Goal: Task Accomplishment & Management: Manage account settings

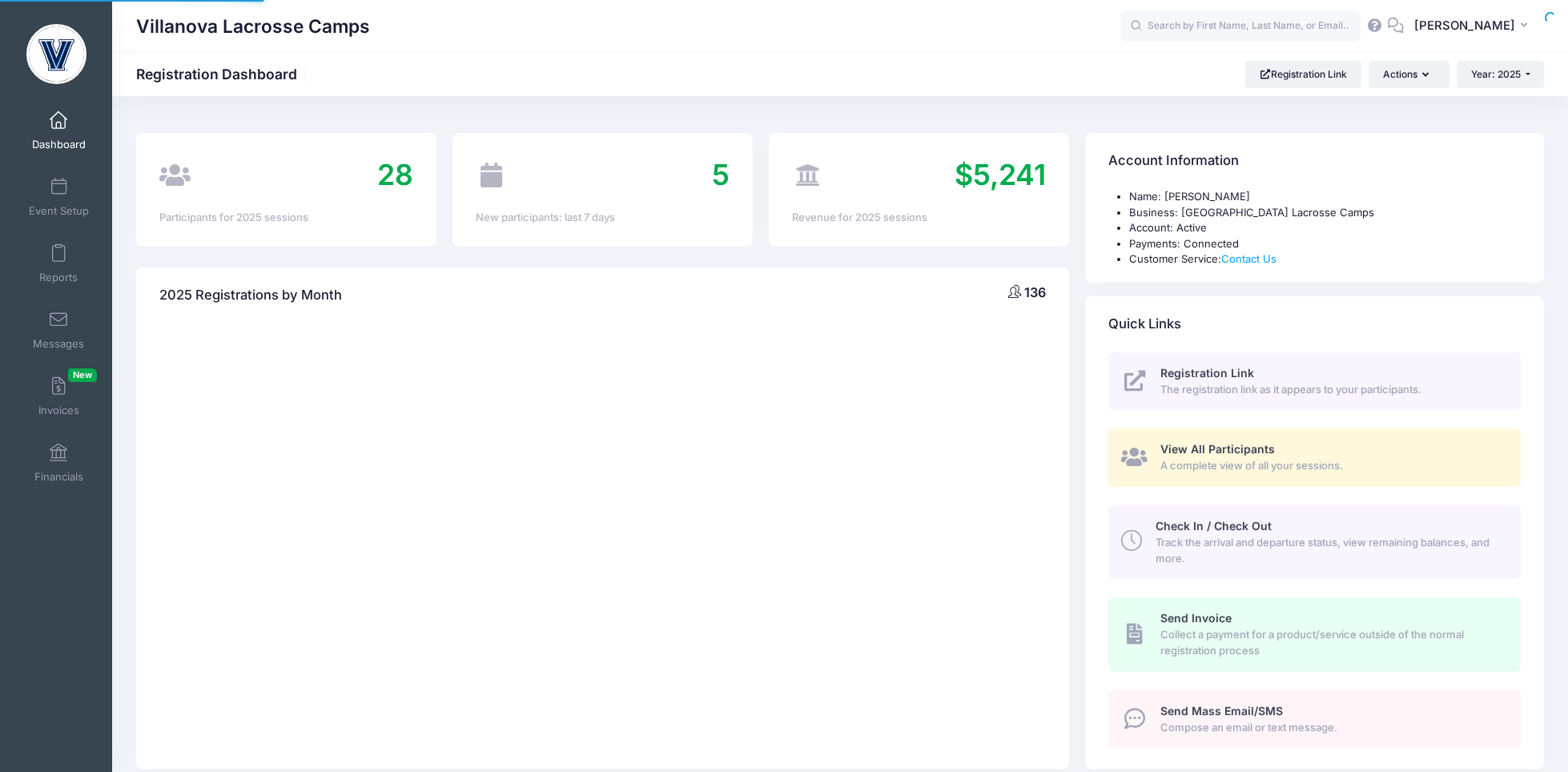
select select
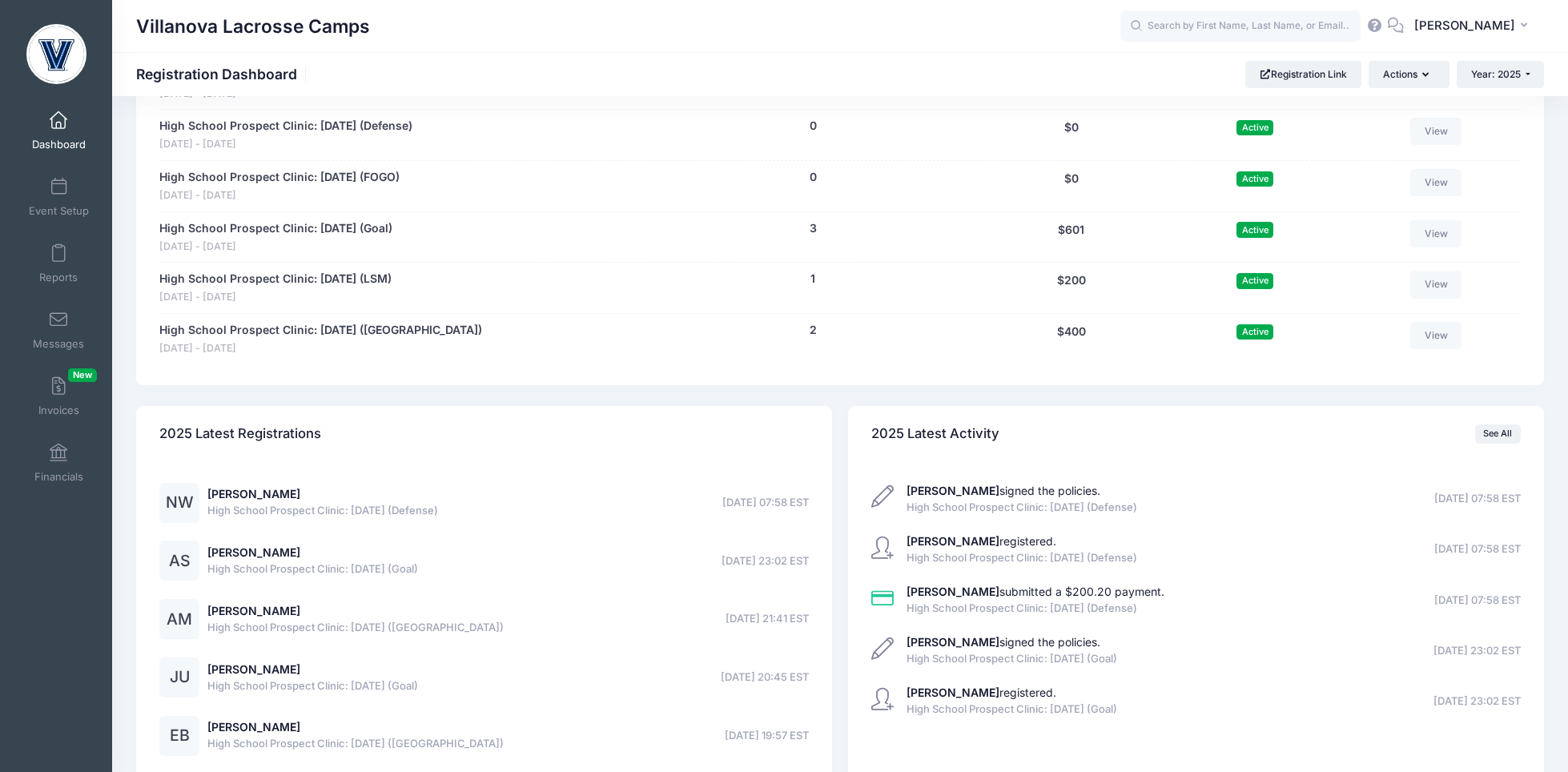
scroll to position [1202, 0]
click at [51, 201] on link "Event Setup" at bounding box center [59, 196] width 76 height 56
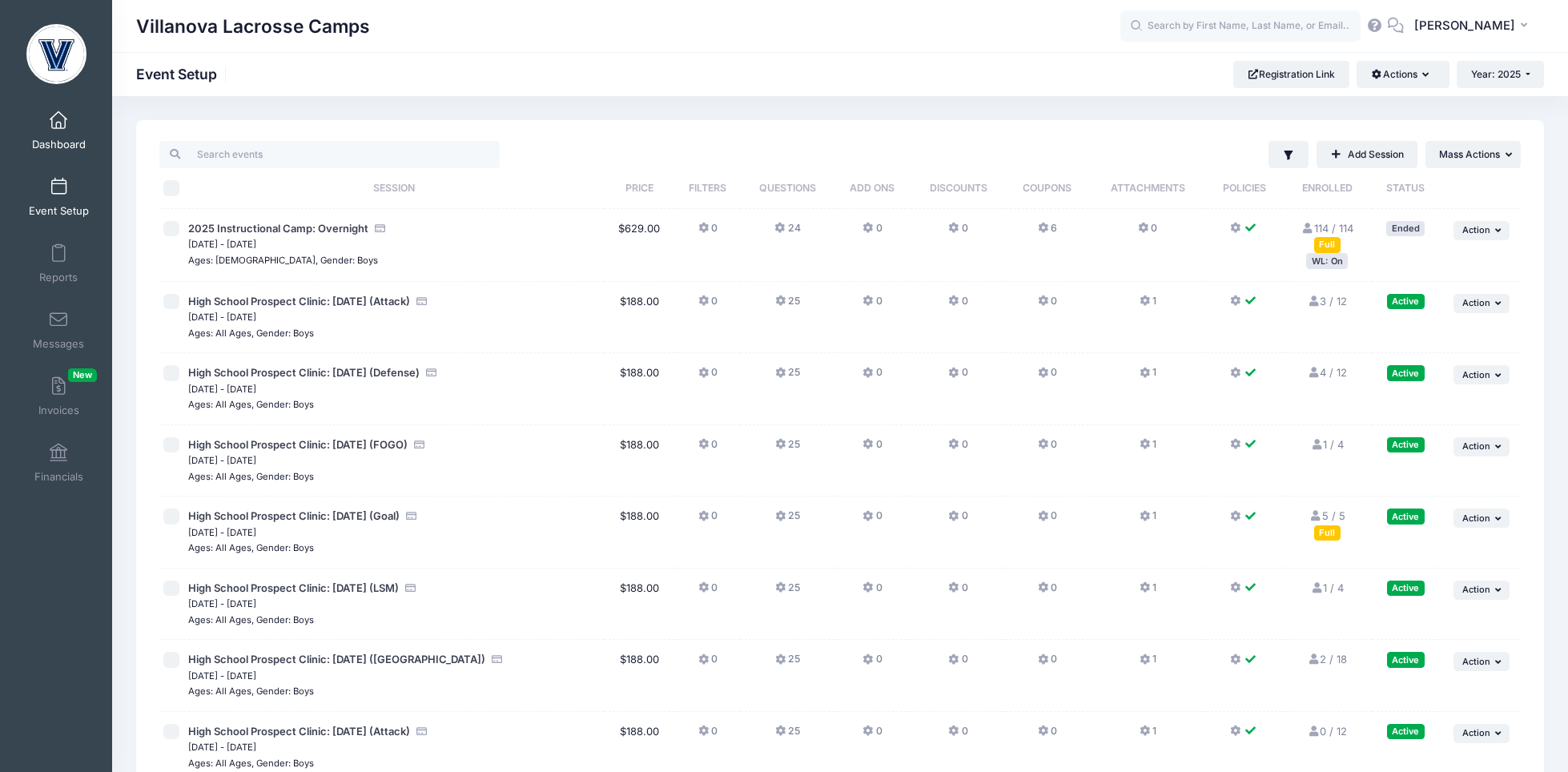
click at [48, 121] on link "Dashboard" at bounding box center [59, 130] width 76 height 56
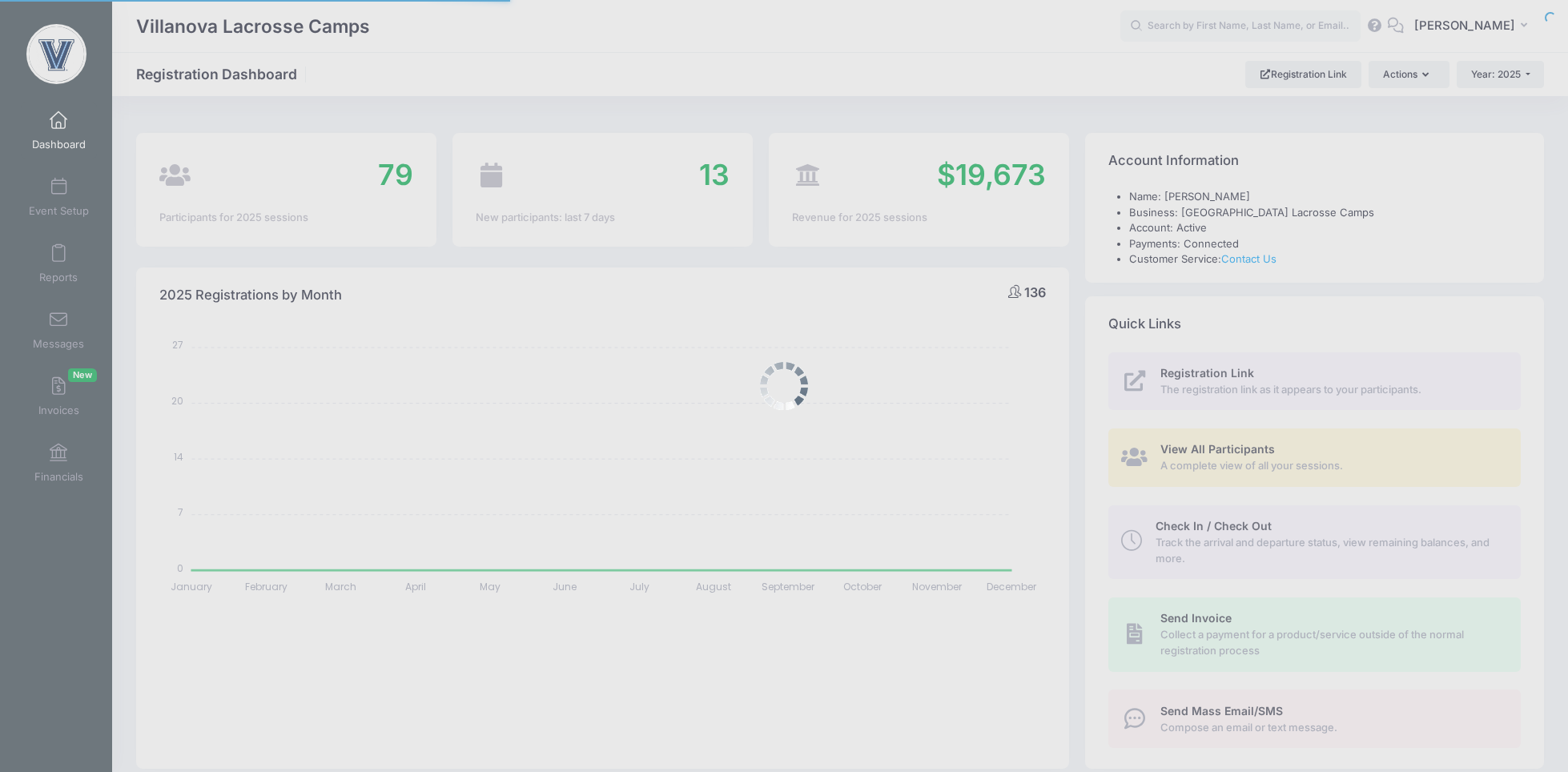
select select
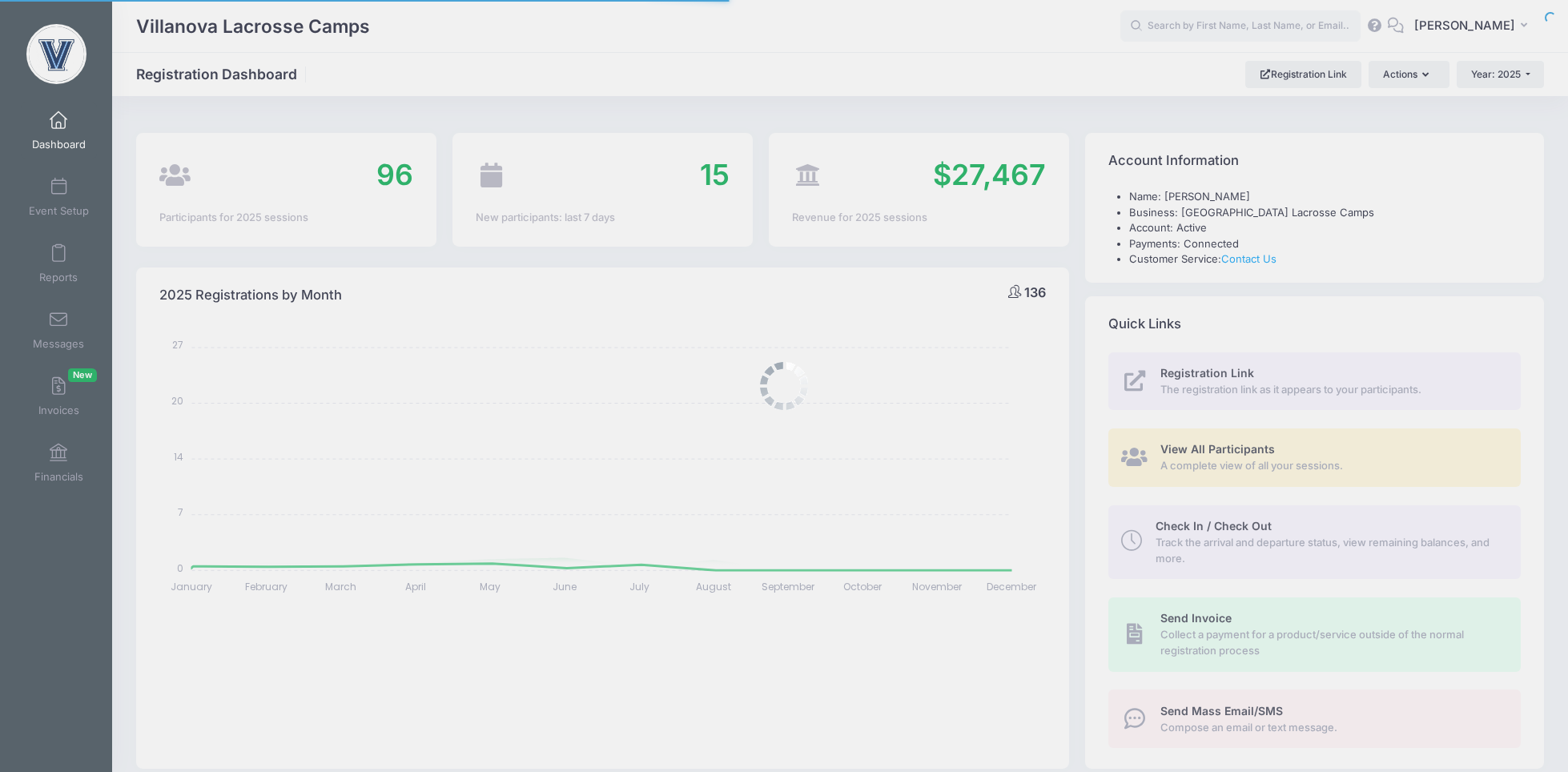
select select
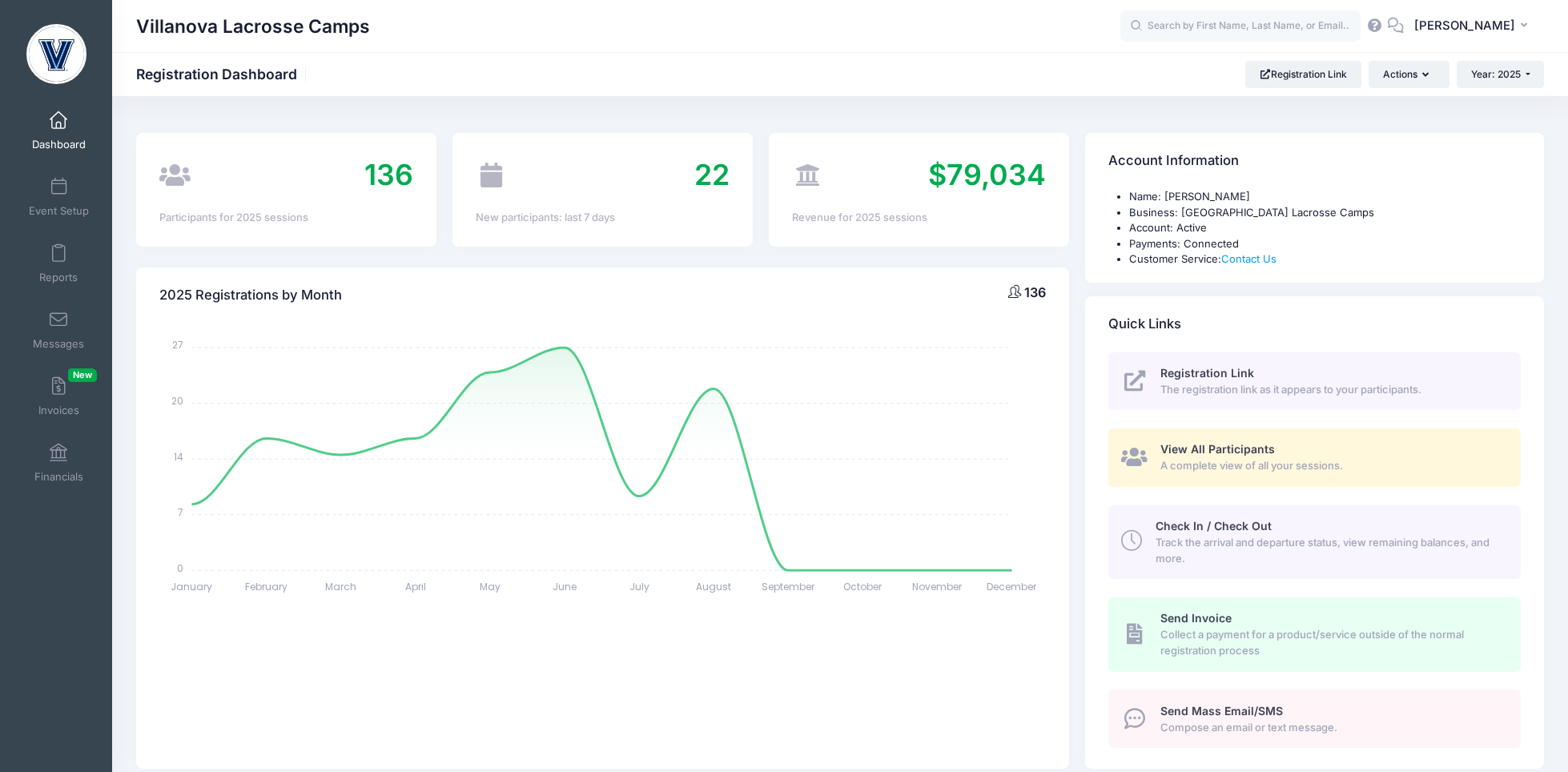
click at [67, 125] on link "Dashboard" at bounding box center [59, 130] width 76 height 56
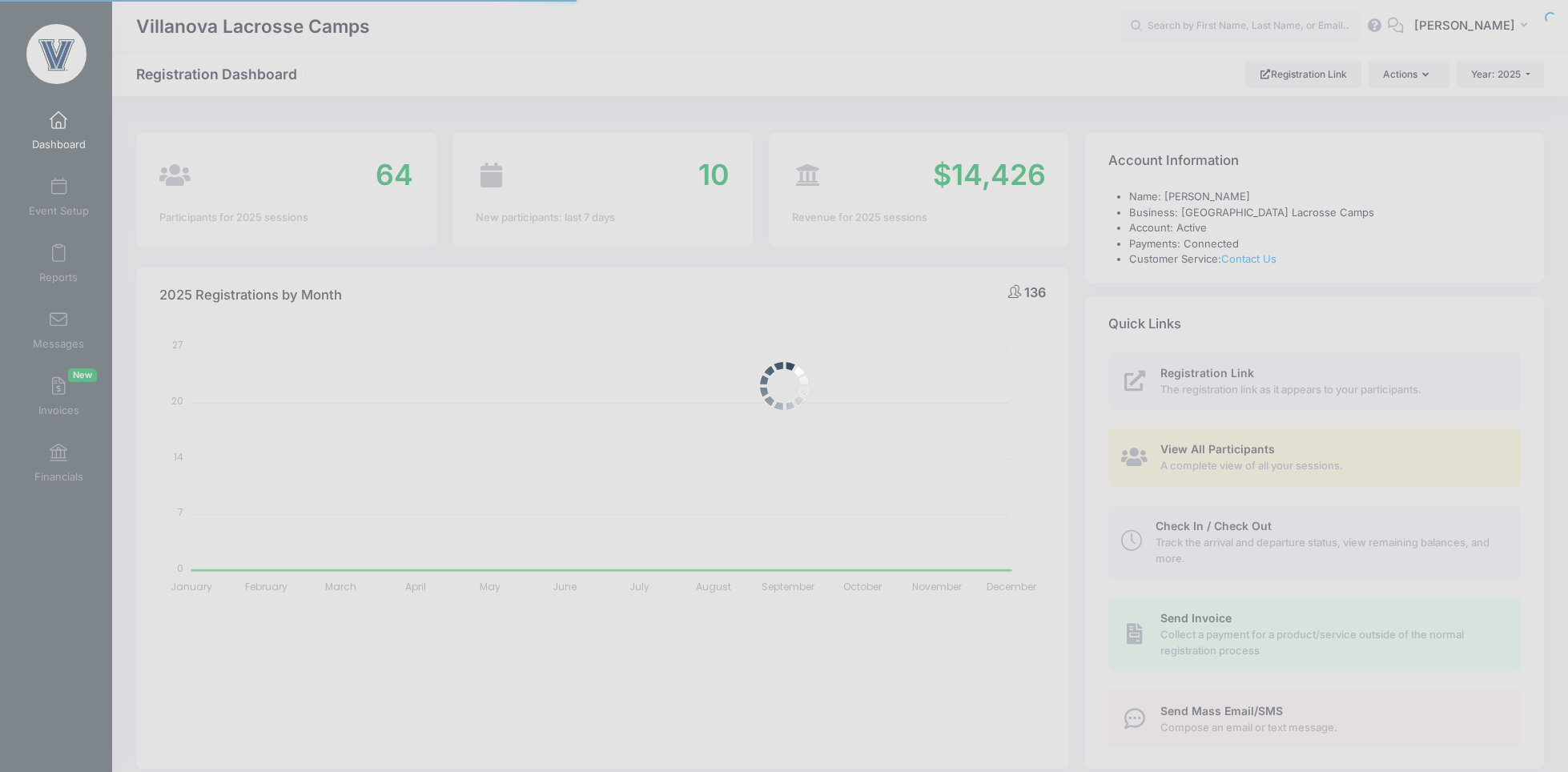
select select
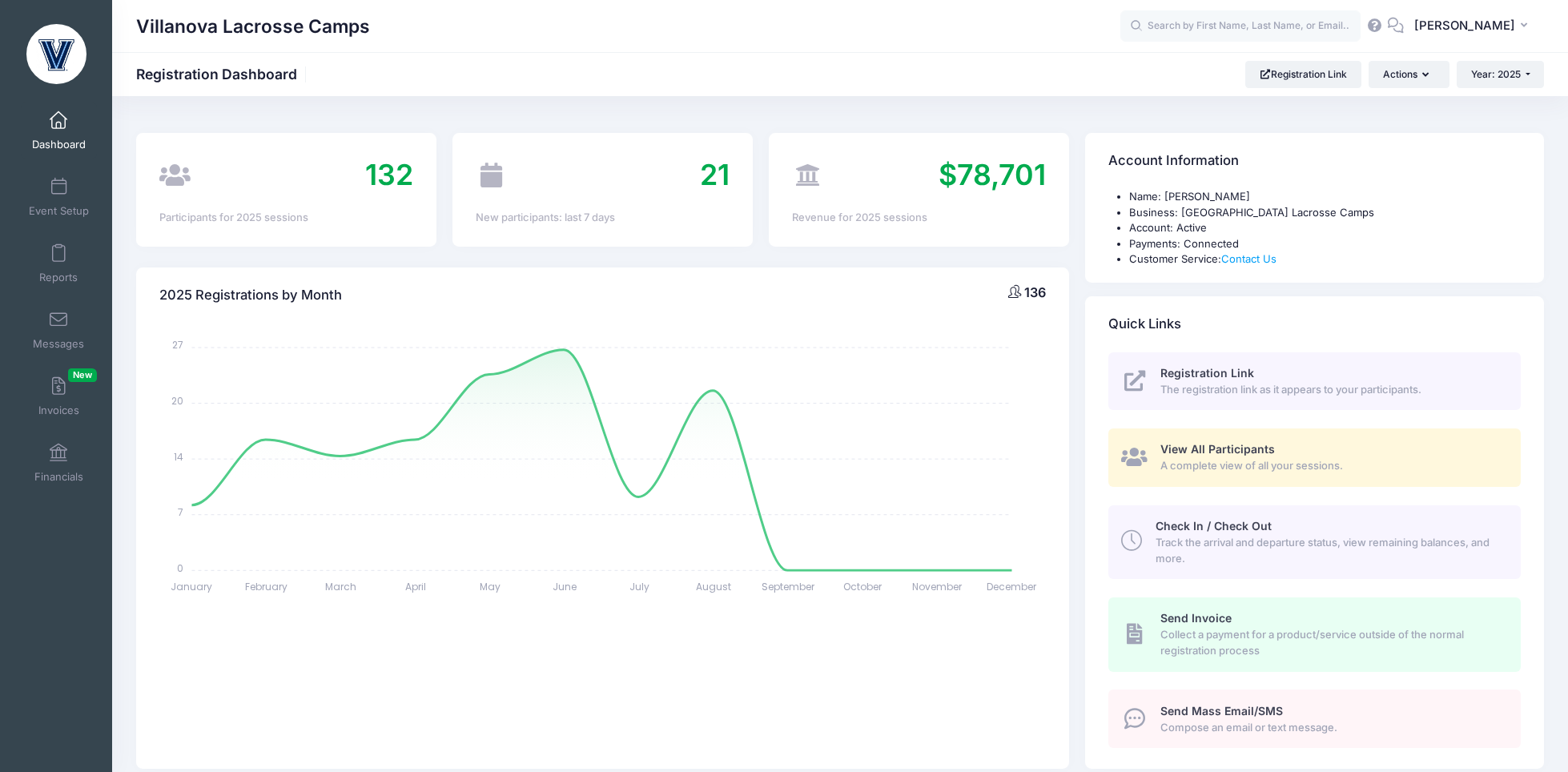
click at [1457, 7] on div "Villanova Lacrosse Camps MC" at bounding box center [839, 26] width 1455 height 52
click at [1444, 17] on span "[PERSON_NAME]" at bounding box center [1464, 26] width 101 height 18
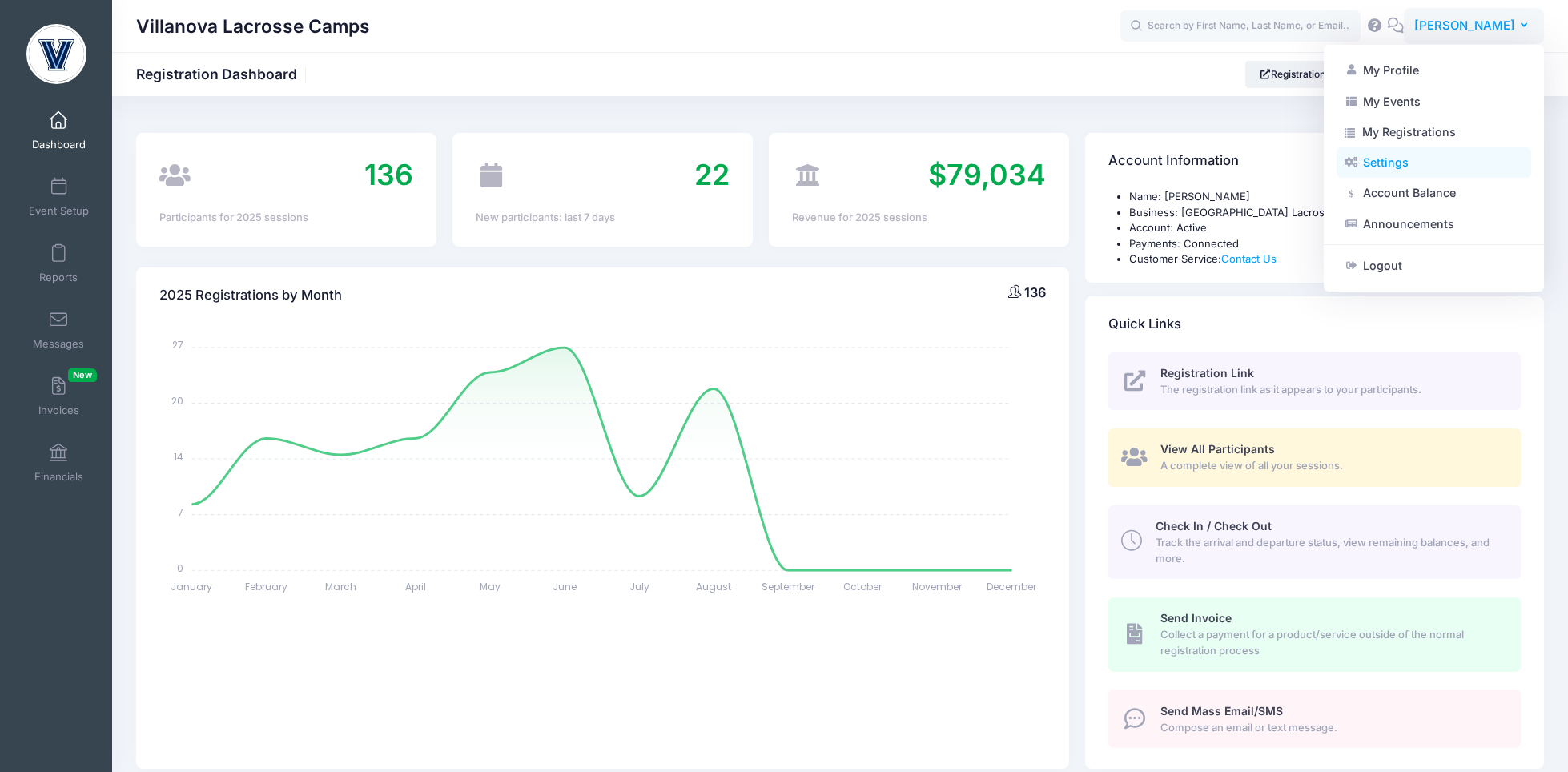
click at [1371, 166] on link "Settings" at bounding box center [1433, 162] width 195 height 30
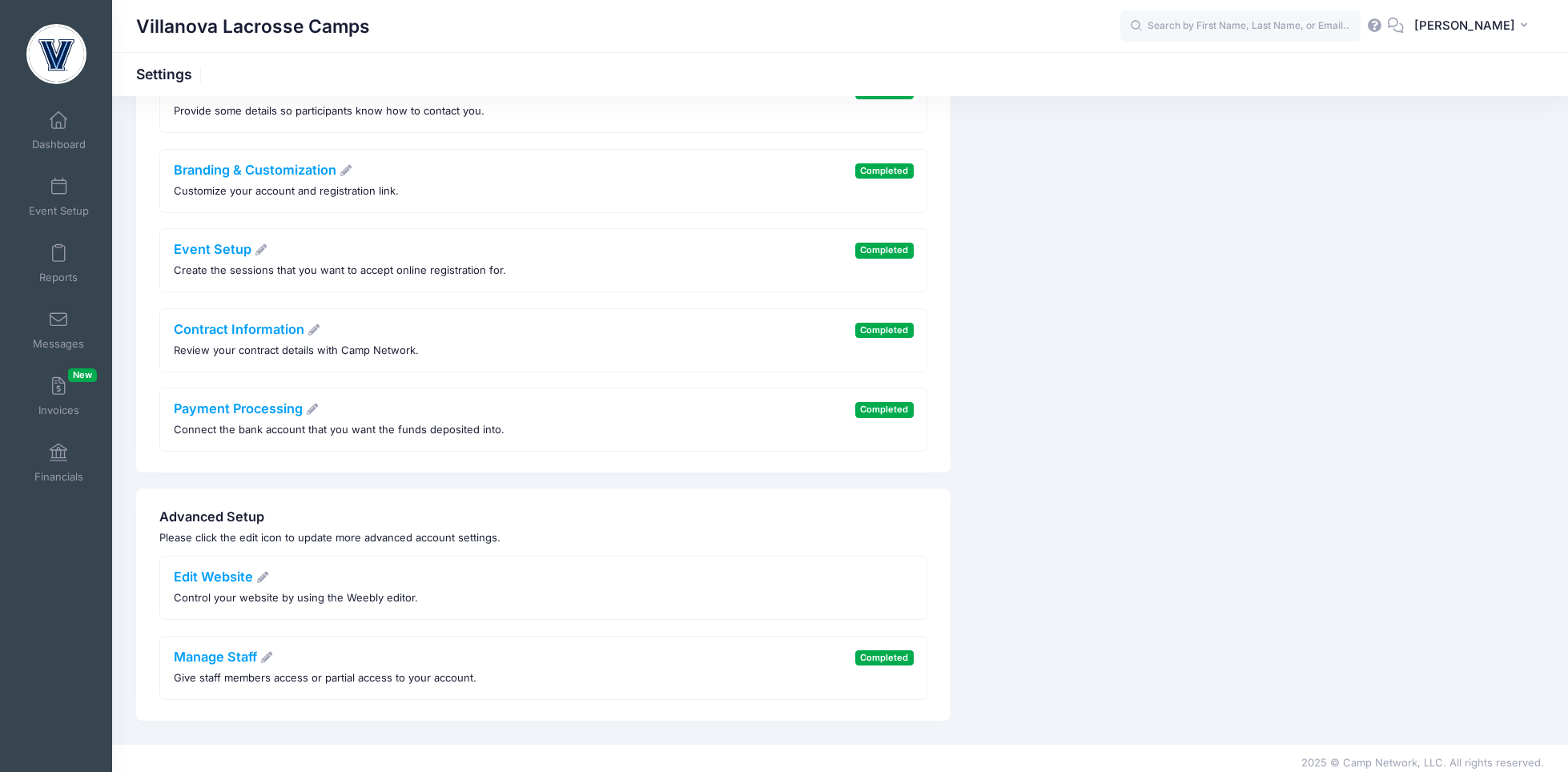
scroll to position [112, 0]
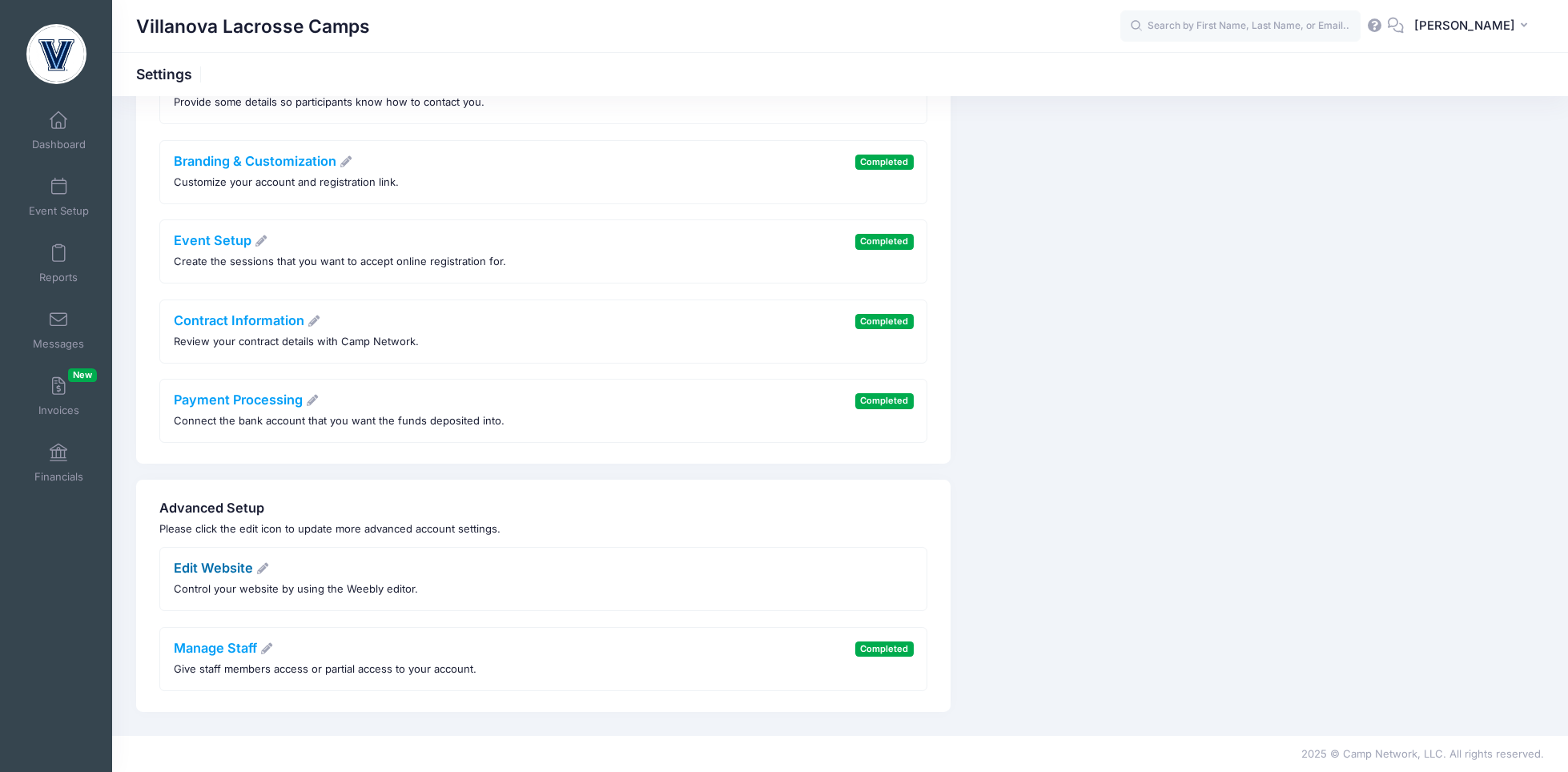
click at [244, 571] on link "Edit Website" at bounding box center [222, 567] width 96 height 16
click at [227, 158] on link "Branding & Customization" at bounding box center [263, 161] width 179 height 16
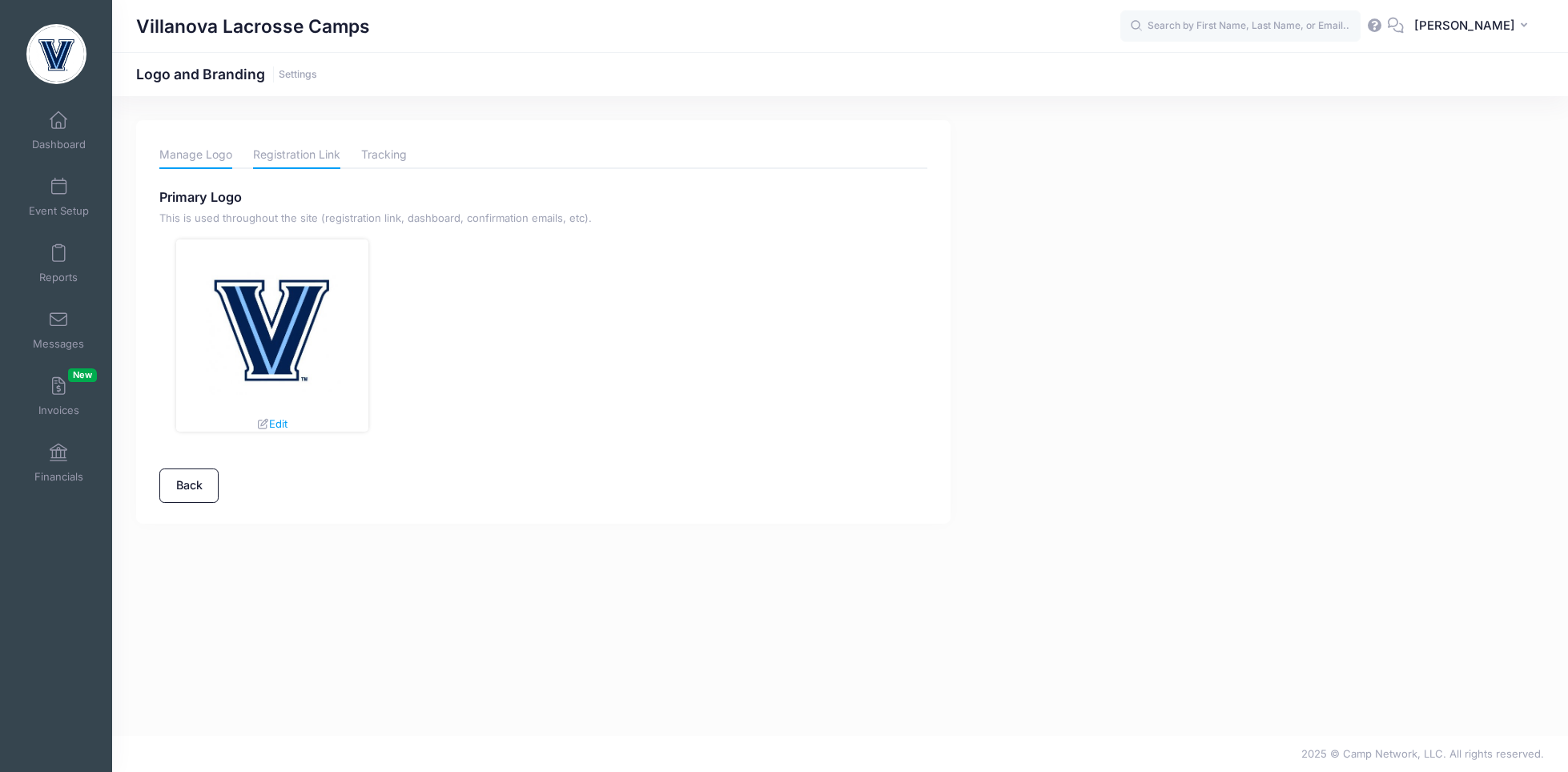
click at [296, 151] on link "Registration Link" at bounding box center [296, 155] width 87 height 28
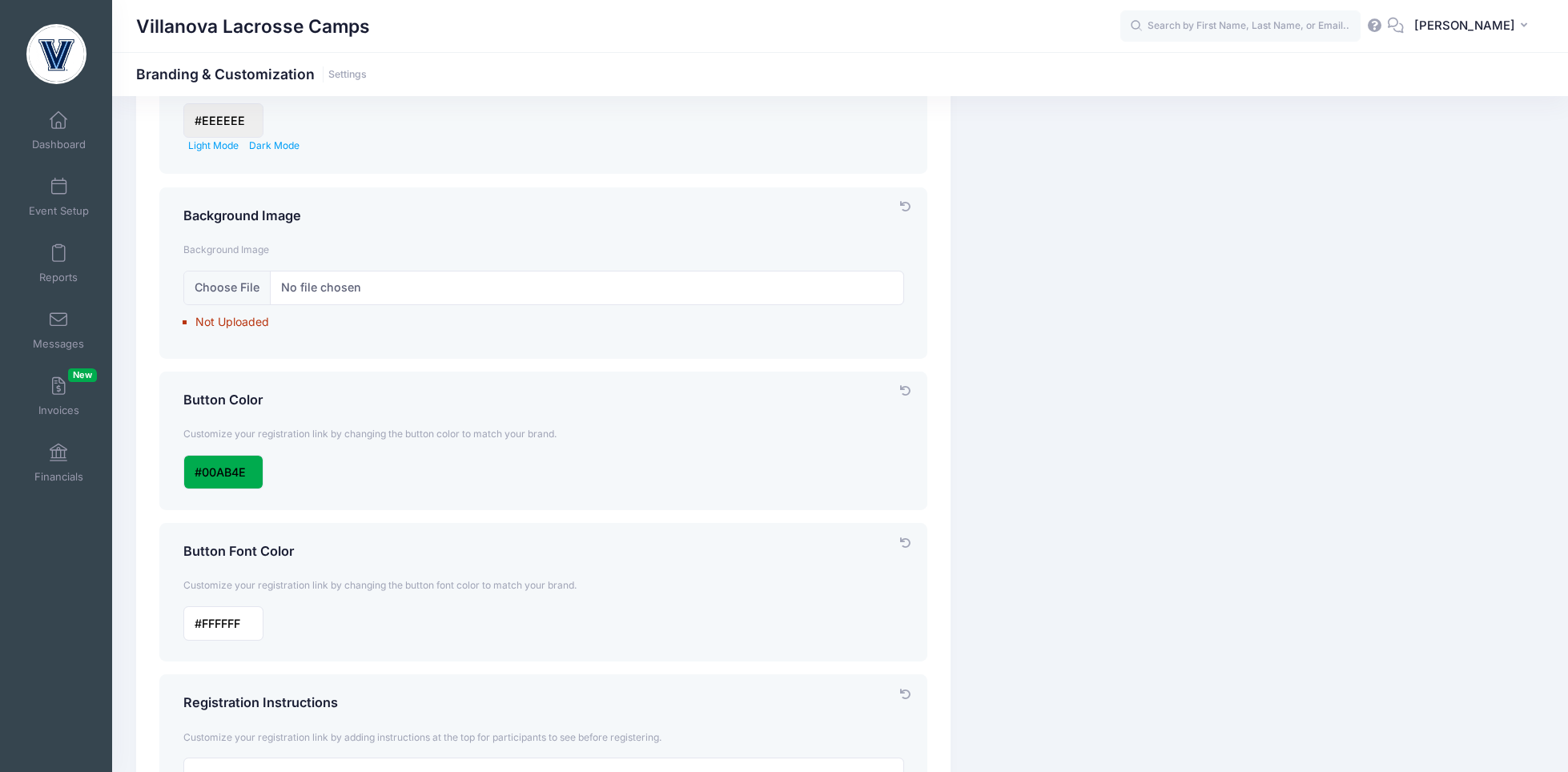
scroll to position [42, 0]
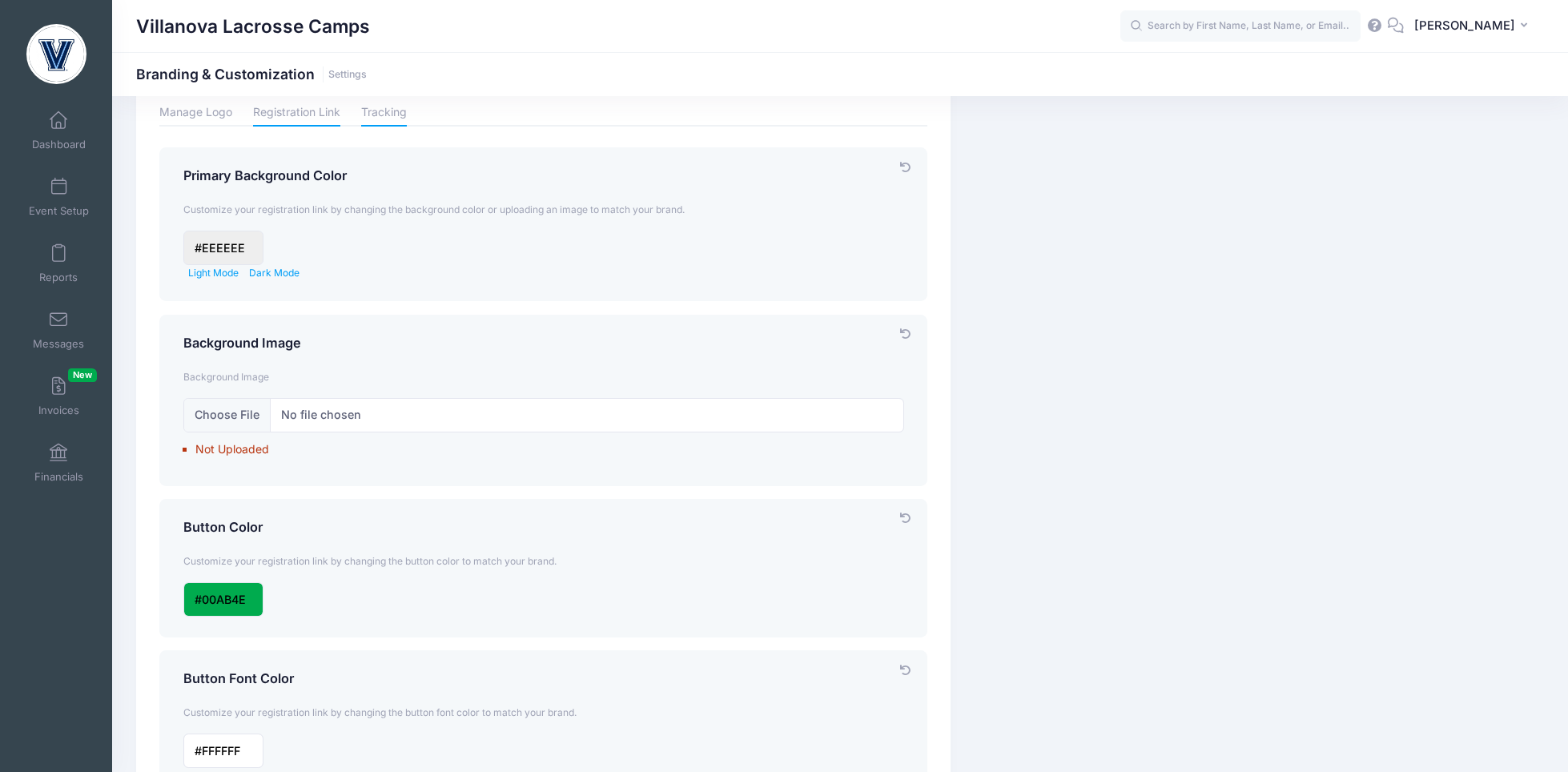
click at [375, 119] on link "Tracking" at bounding box center [384, 112] width 46 height 28
